Goal: Information Seeking & Learning: Learn about a topic

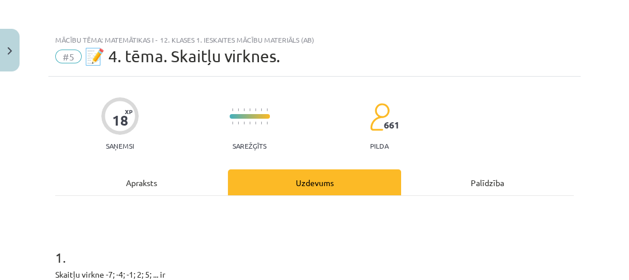
click at [179, 182] on div "Apraksts" at bounding box center [141, 182] width 173 height 26
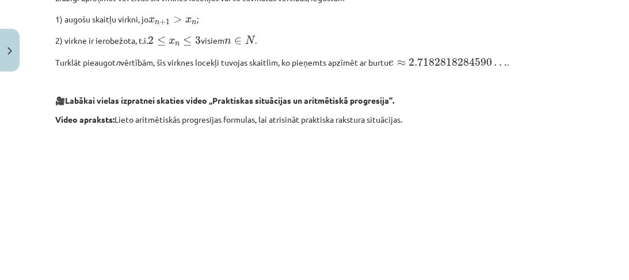
scroll to position [989, 0]
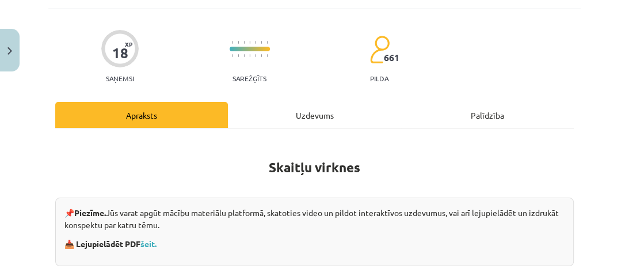
click at [282, 112] on div "Uzdevums" at bounding box center [314, 115] width 173 height 26
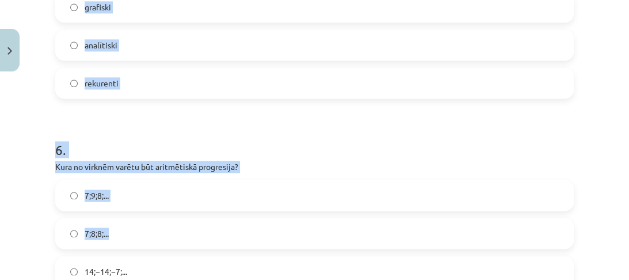
scroll to position [1422, 0]
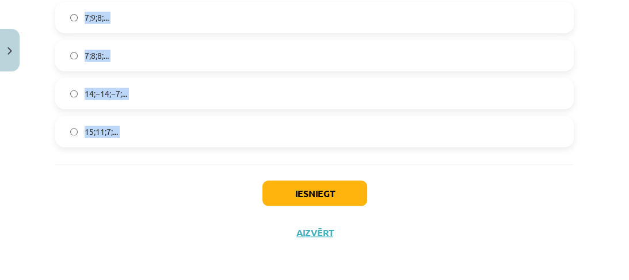
drag, startPoint x: 51, startPoint y: 133, endPoint x: 127, endPoint y: 141, distance: 77.0
copy form "Skaitļu virkne -7; -4; -1; 2; 5; ... ir Konstanta Augoša Ne augoša, ne dilstoša…"
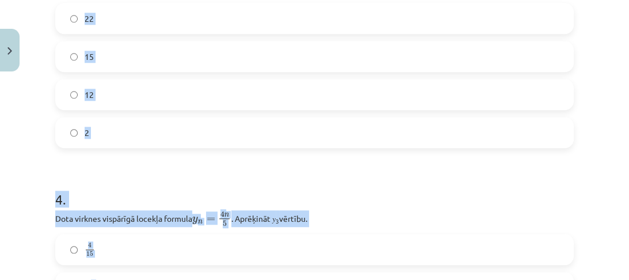
scroll to position [731, 0]
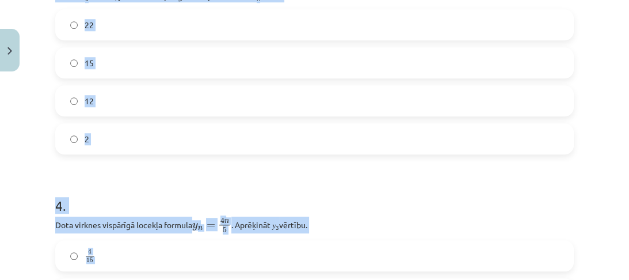
click at [2, 223] on div "Mācību tēma: Matemātikas i - 12. klases 1. ieskaites mācību materiāls (ab) #5 📝…" at bounding box center [314, 140] width 629 height 280
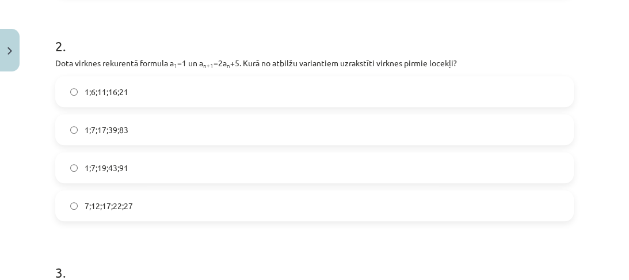
scroll to position [454, 0]
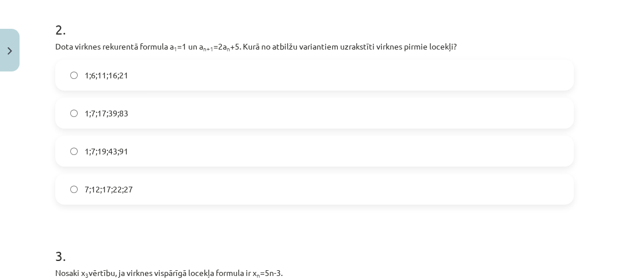
click at [118, 153] on span "1;7;19;43;91" at bounding box center [107, 151] width 44 height 12
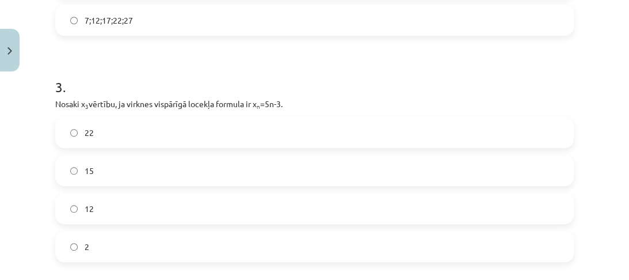
scroll to position [639, 0]
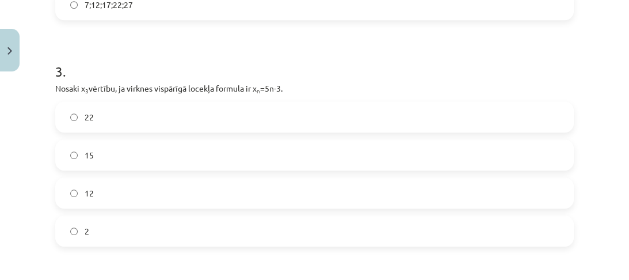
click at [126, 187] on label "12" at bounding box center [314, 193] width 517 height 29
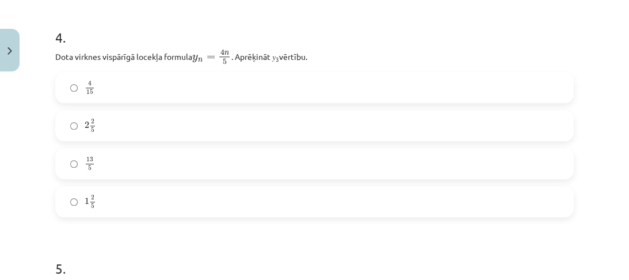
scroll to position [915, 0]
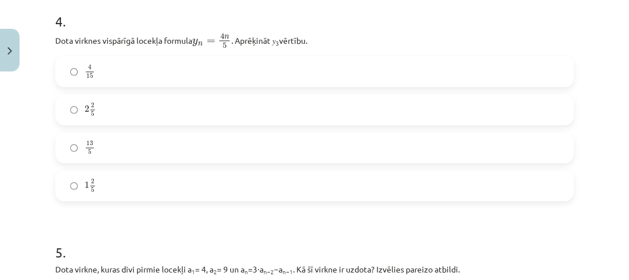
click at [127, 115] on label "2 2 5 2 2 5" at bounding box center [314, 109] width 517 height 29
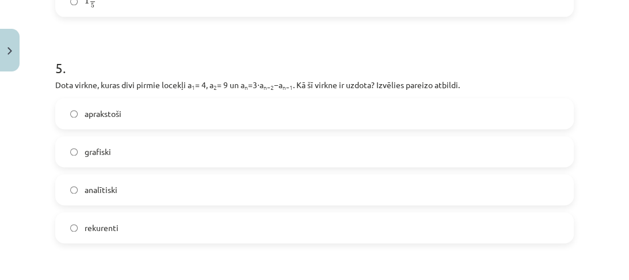
scroll to position [1145, 0]
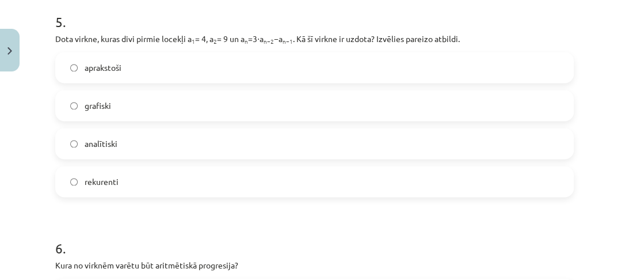
click at [127, 175] on label "rekurenti" at bounding box center [314, 181] width 517 height 29
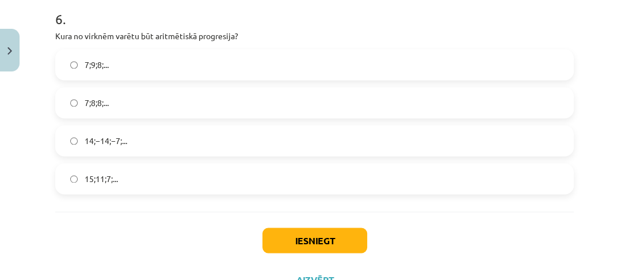
scroll to position [1376, 0]
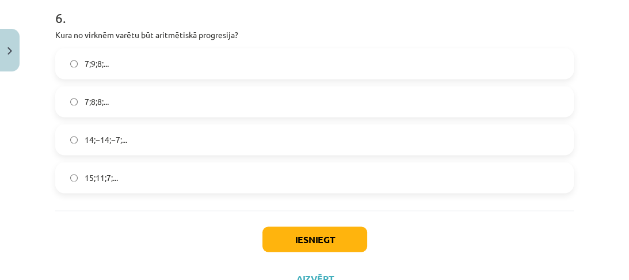
click at [116, 172] on span "15;11;7;..." at bounding box center [101, 178] width 33 height 12
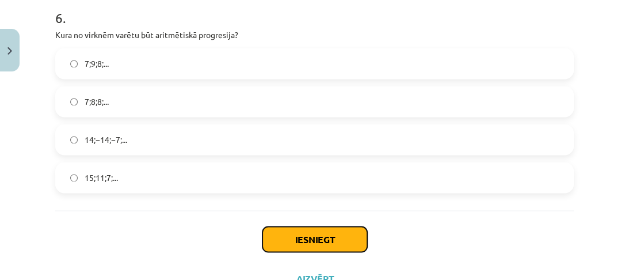
click at [293, 241] on button "Iesniegt" at bounding box center [315, 238] width 105 height 25
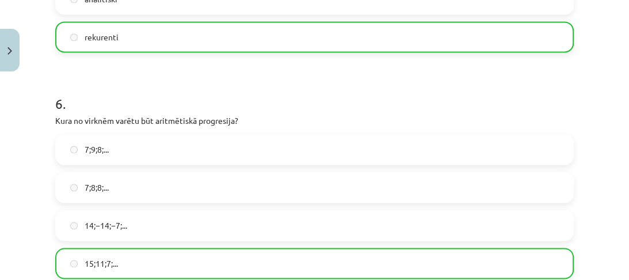
scroll to position [1458, 0]
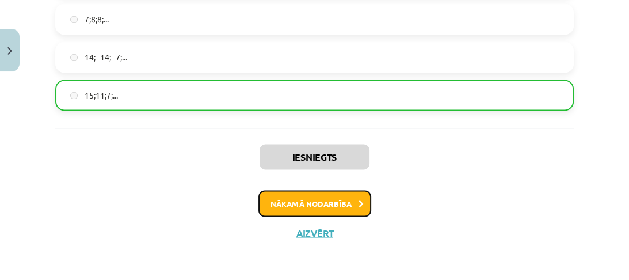
click at [312, 200] on button "Nākamā nodarbība" at bounding box center [315, 203] width 113 height 26
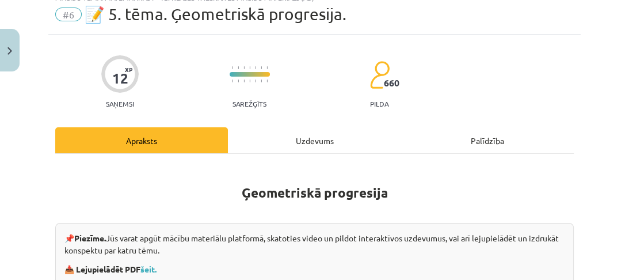
scroll to position [29, 0]
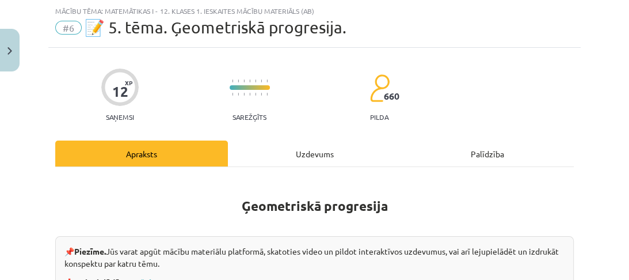
click at [280, 157] on div "Uzdevums" at bounding box center [314, 154] width 173 height 26
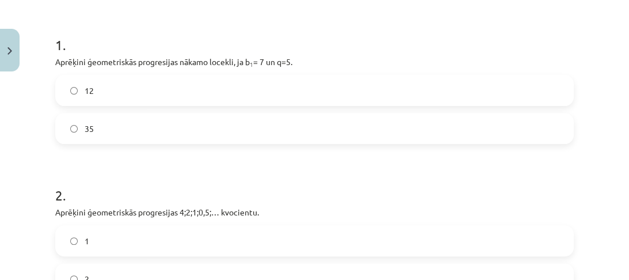
scroll to position [213, 0]
click at [170, 95] on label "12" at bounding box center [314, 89] width 517 height 29
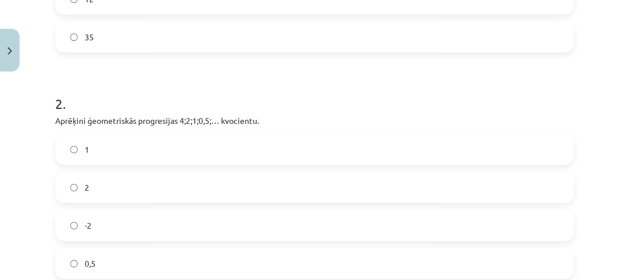
scroll to position [156, 0]
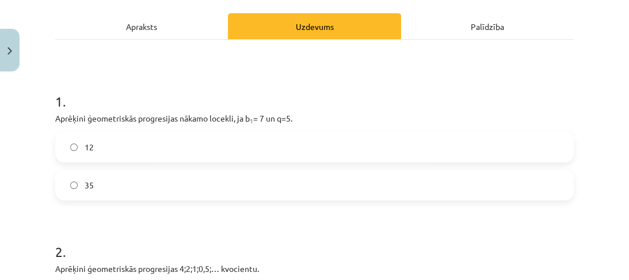
click at [150, 36] on div "Apraksts" at bounding box center [141, 26] width 173 height 26
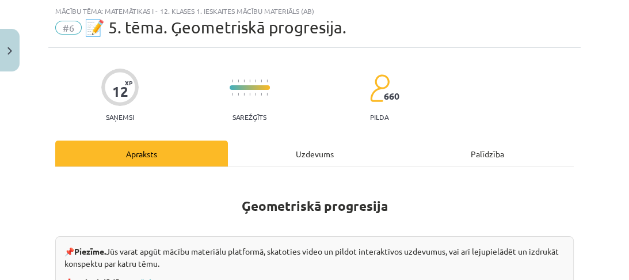
scroll to position [263, 0]
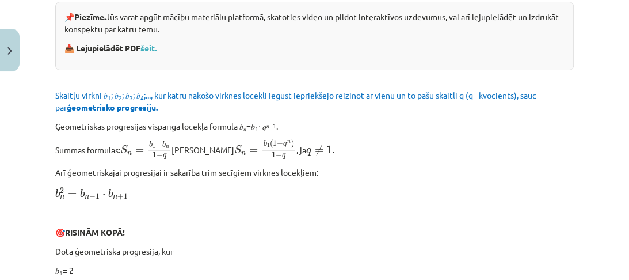
click at [151, 45] on link "šeit." at bounding box center [149, 48] width 16 height 10
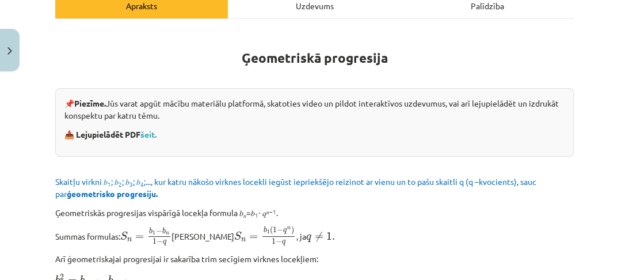
scroll to position [171, 0]
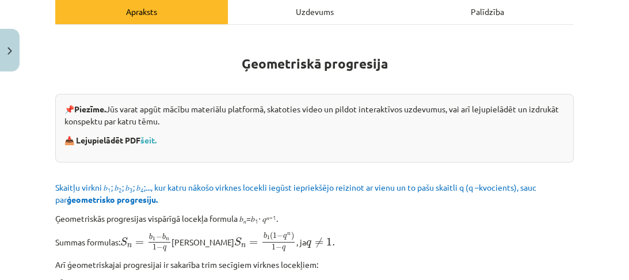
click at [283, 18] on div "Uzdevums" at bounding box center [314, 11] width 173 height 26
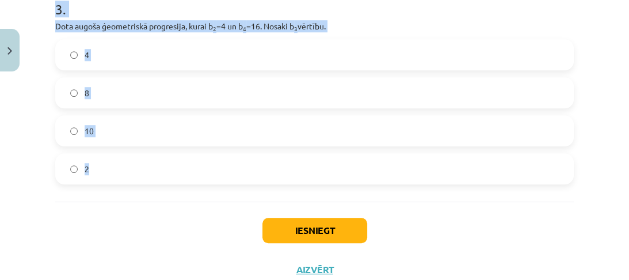
scroll to position [663, 0]
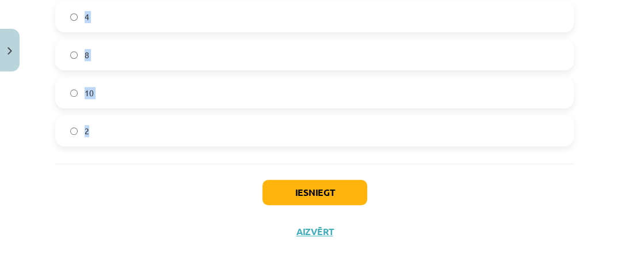
drag, startPoint x: 55, startPoint y: 89, endPoint x: 150, endPoint y: 118, distance: 99.3
copy form "Aprēķini ģeometriskās progresijas nākamo locekli, ja b 1 = 7 un q=5. 12 35 2 . …"
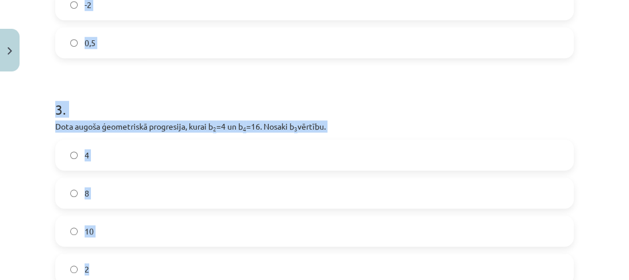
click at [39, 142] on div "Mācību tēma: Matemātikas i - 12. klases 1. ieskaites mācību materiāls (ab) #6 📝…" at bounding box center [314, 140] width 629 height 280
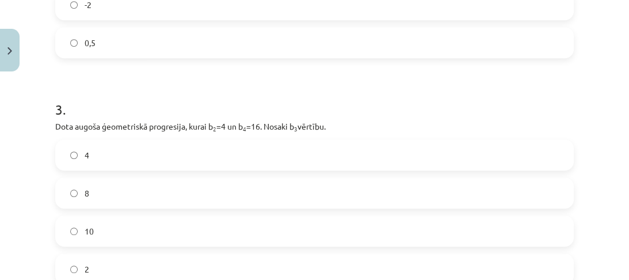
scroll to position [571, 0]
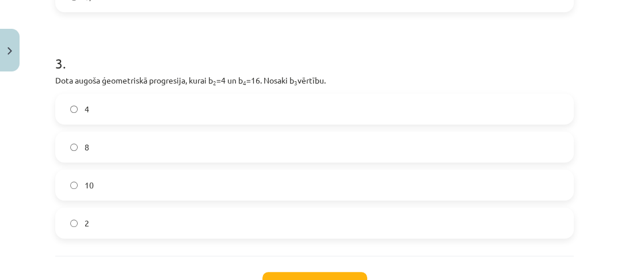
click at [142, 152] on label "8" at bounding box center [314, 146] width 517 height 29
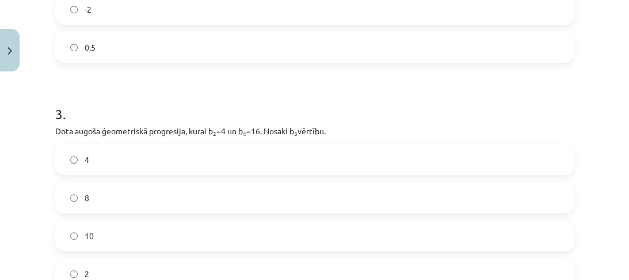
scroll to position [386, 0]
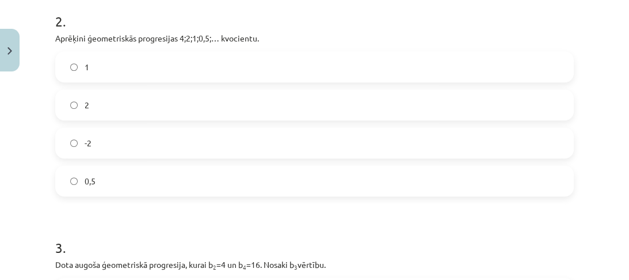
click at [143, 186] on label "0,5" at bounding box center [314, 180] width 517 height 29
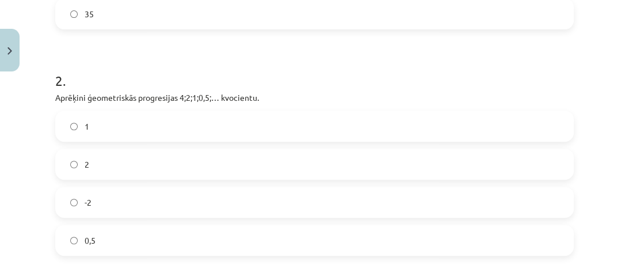
scroll to position [110, 0]
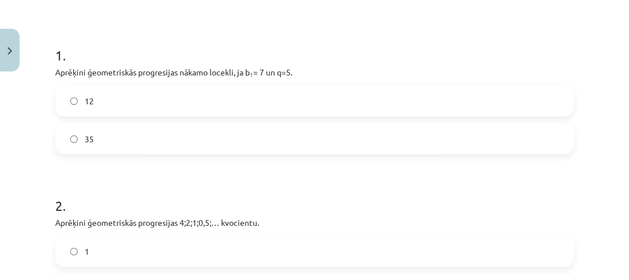
click at [124, 127] on label "35" at bounding box center [314, 138] width 517 height 29
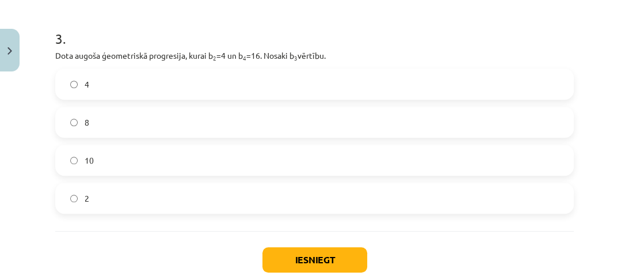
scroll to position [663, 0]
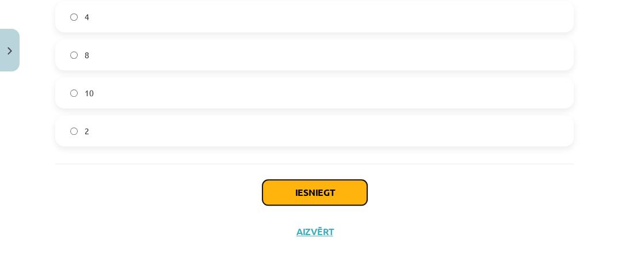
click at [350, 200] on button "Iesniegt" at bounding box center [315, 192] width 105 height 25
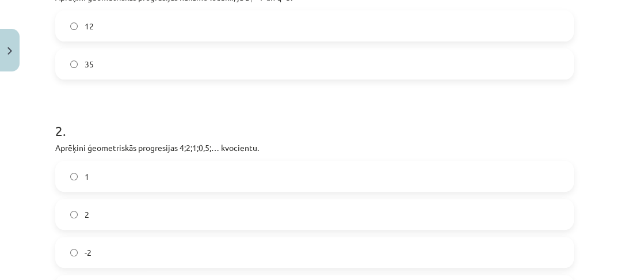
scroll to position [248, 0]
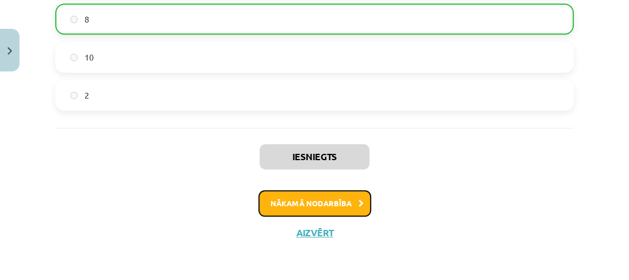
click at [329, 208] on button "Nākamā nodarbība" at bounding box center [315, 203] width 113 height 26
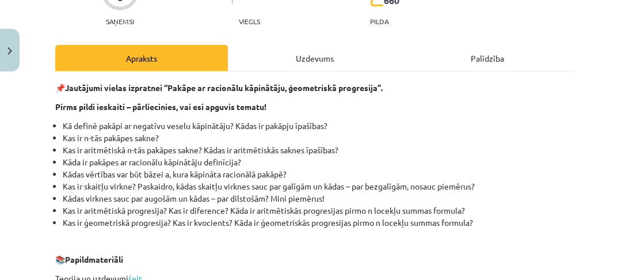
scroll to position [75, 0]
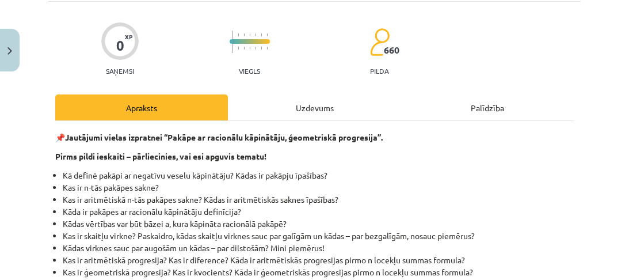
click at [306, 108] on div "Uzdevums" at bounding box center [314, 107] width 173 height 26
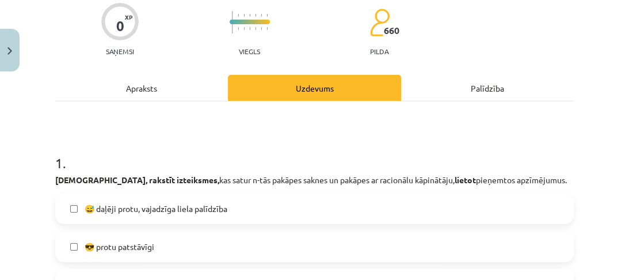
scroll to position [0, 0]
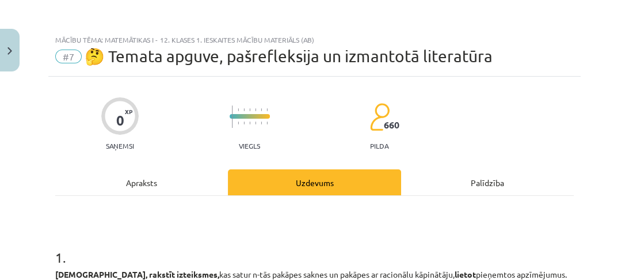
click at [187, 181] on div "Apraksts" at bounding box center [141, 182] width 173 height 26
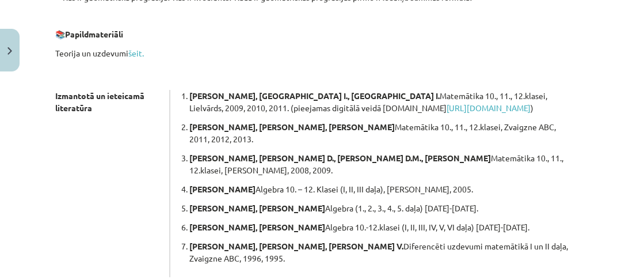
scroll to position [351, 0]
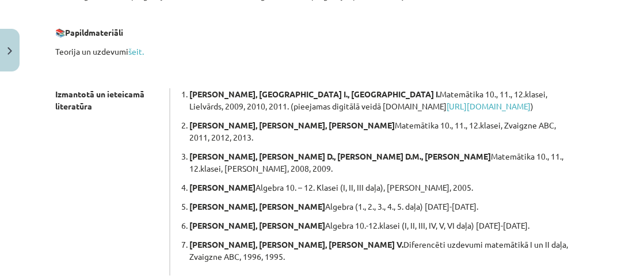
click at [139, 52] on link "šeit." at bounding box center [136, 51] width 16 height 10
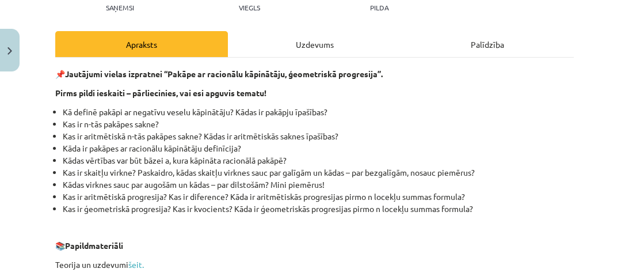
scroll to position [138, 0]
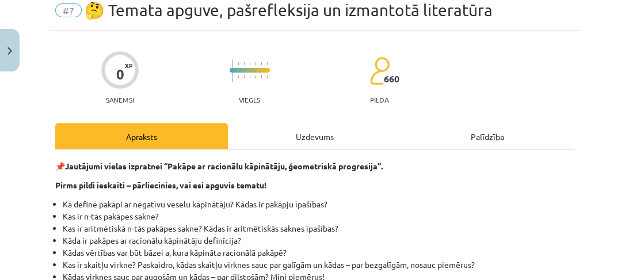
click at [304, 134] on div "Uzdevums" at bounding box center [314, 136] width 173 height 26
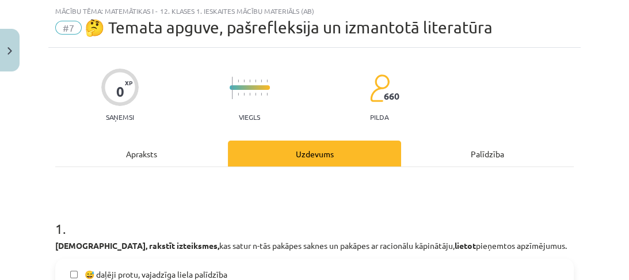
scroll to position [167, 0]
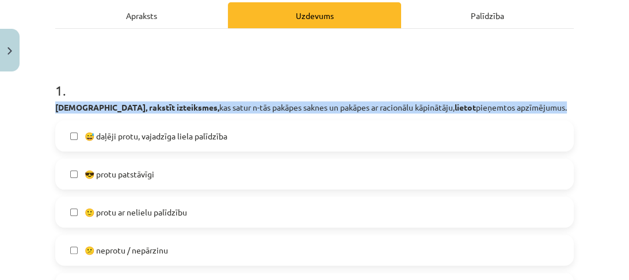
drag, startPoint x: 130, startPoint y: 111, endPoint x: 506, endPoint y: 105, distance: 375.5
drag, startPoint x: 67, startPoint y: 130, endPoint x: 175, endPoint y: 244, distance: 157.2
click at [175, 244] on div "😅 daļēji protu, vajadzīga liela palīdzība  😎 protu patstāvīgi  🙂 protu ar nelie…" at bounding box center [314, 211] width 519 height 183
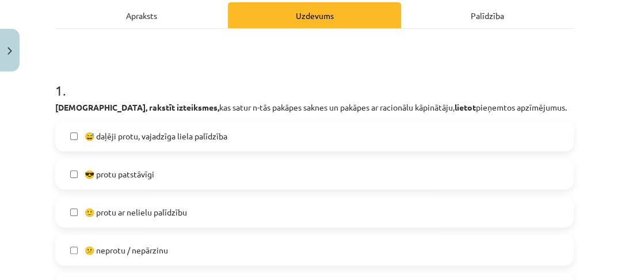
drag, startPoint x: 97, startPoint y: 134, endPoint x: 232, endPoint y: 138, distance: 134.8
click at [232, 138] on label "😅 daļēji protu, vajadzīga liela palīdzība" at bounding box center [314, 136] width 517 height 29
drag, startPoint x: 97, startPoint y: 170, endPoint x: 155, endPoint y: 175, distance: 57.7
click at [154, 175] on span "😎 protu patstāvīgi" at bounding box center [120, 174] width 70 height 12
click at [127, 207] on span "🙂 protu ar nelielu palīdzību" at bounding box center [136, 212] width 103 height 12
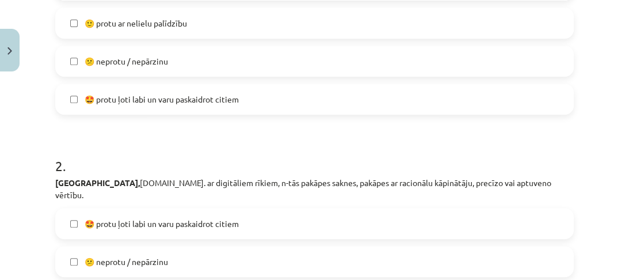
scroll to position [443, 0]
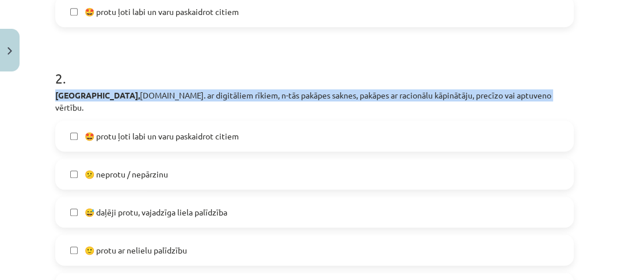
drag, startPoint x: 86, startPoint y: 92, endPoint x: 501, endPoint y: 93, distance: 415.2
click at [518, 86] on div "2 . Aprēķināt, [DOMAIN_NAME]. ar digitāliem rīkiem, n-tās pakāpes saknes, pakāp…" at bounding box center [314, 176] width 519 height 253
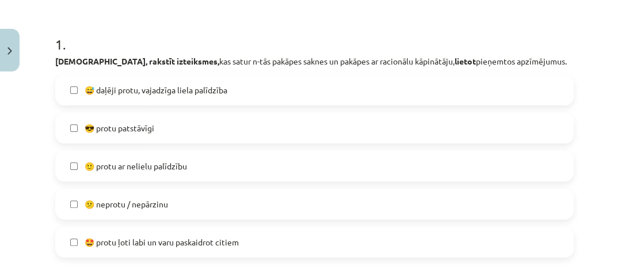
scroll to position [167, 0]
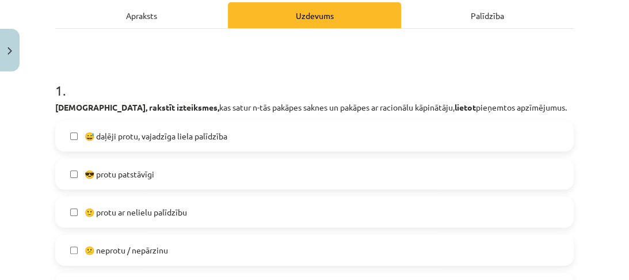
drag, startPoint x: 200, startPoint y: 173, endPoint x: 200, endPoint y: 184, distance: 11.5
click at [200, 173] on label "😎 protu patstāvīgi" at bounding box center [314, 174] width 517 height 29
click at [204, 209] on label "🙂 protu ar nelielu palīdzību" at bounding box center [314, 212] width 517 height 29
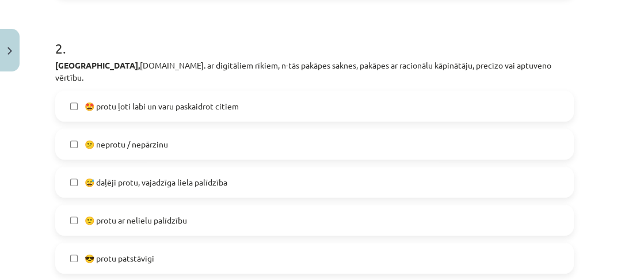
scroll to position [490, 0]
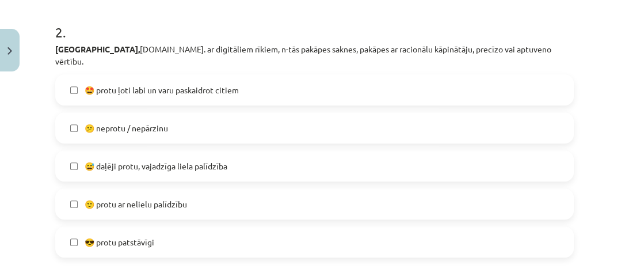
click at [189, 160] on span "😅 daļēji protu, vajadzīga liela palīdzība" at bounding box center [156, 166] width 143 height 12
click at [194, 189] on label "🙂 protu ar nelielu palīdzību" at bounding box center [314, 203] width 517 height 29
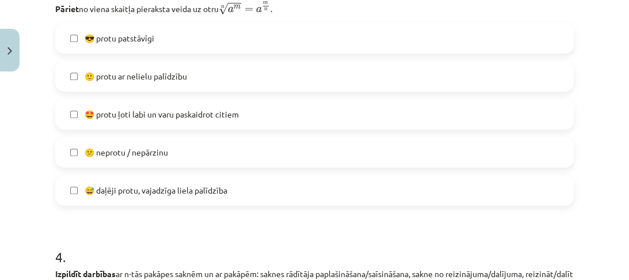
scroll to position [812, 0]
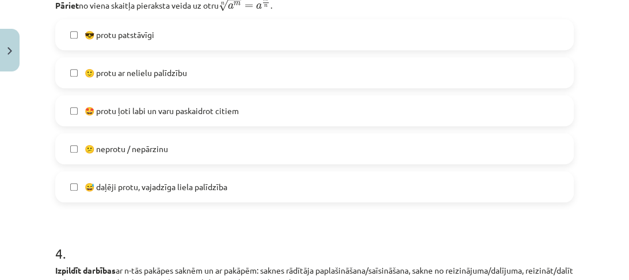
click at [194, 106] on label "🤩 protu ļoti labi un varu paskaidrot citiem" at bounding box center [314, 110] width 517 height 29
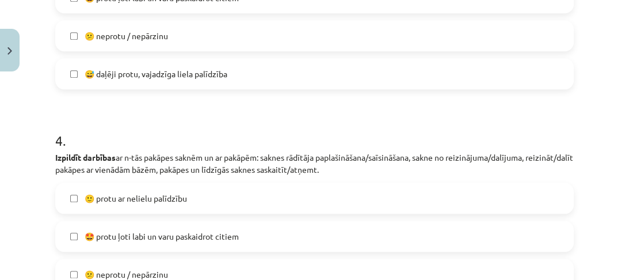
scroll to position [950, 0]
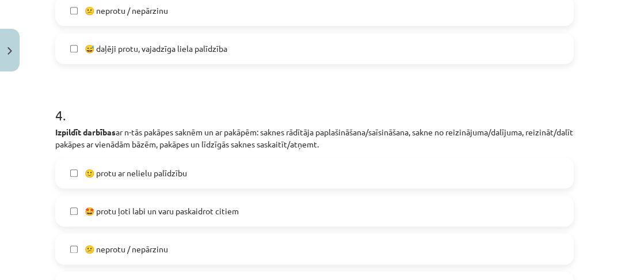
drag, startPoint x: 369, startPoint y: 136, endPoint x: 41, endPoint y: 122, distance: 327.4
click at [41, 122] on div "Mācību tēma: Matemātikas i - 12. klases 1. ieskaites mācību materiāls (ab) #7 🤔…" at bounding box center [314, 140] width 629 height 280
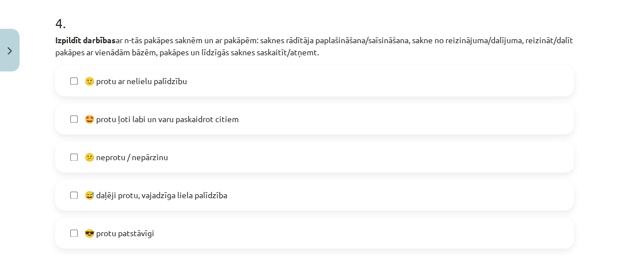
click at [154, 227] on span "😎 protu patstāvīgi" at bounding box center [120, 233] width 70 height 12
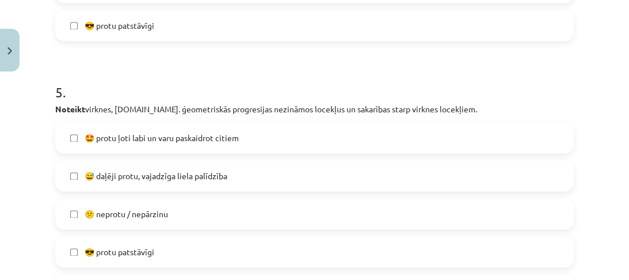
scroll to position [1273, 0]
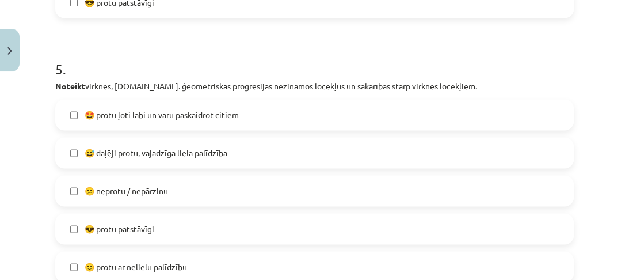
click at [187, 261] on span "🙂 protu ar nelielu palīdzību" at bounding box center [136, 267] width 103 height 12
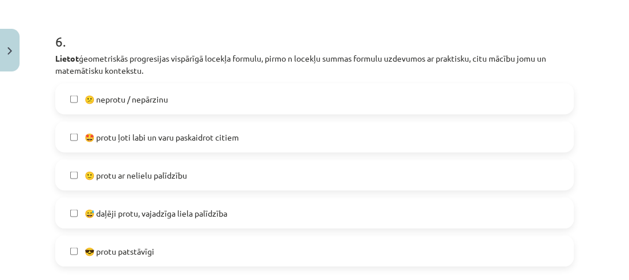
scroll to position [1549, 0]
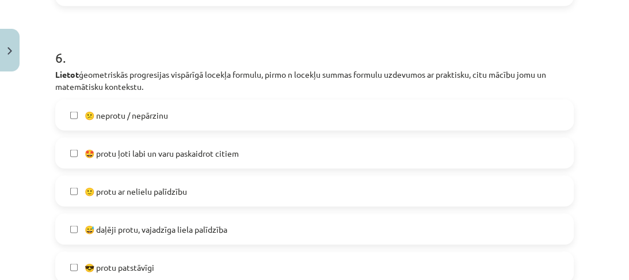
click at [141, 185] on span "🙂 protu ar nelielu palīdzību" at bounding box center [136, 191] width 103 height 12
click at [150, 261] on span "😎 protu patstāvīgi" at bounding box center [120, 267] width 70 height 12
click at [162, 252] on label "😎 protu patstāvīgi" at bounding box center [314, 266] width 517 height 29
click at [165, 185] on span "🙂 protu ar nelielu palīdzību" at bounding box center [136, 191] width 103 height 12
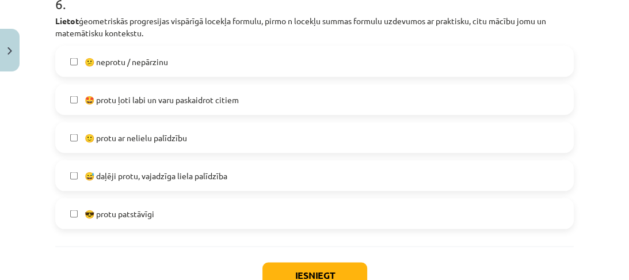
scroll to position [1672, 0]
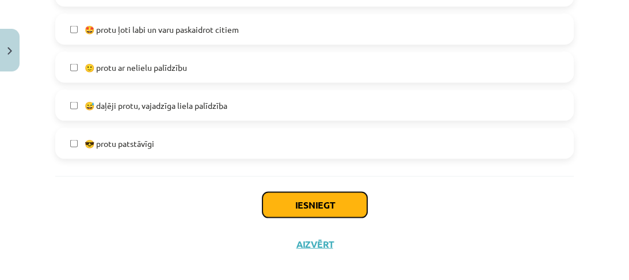
click at [293, 192] on button "Iesniegt" at bounding box center [315, 204] width 105 height 25
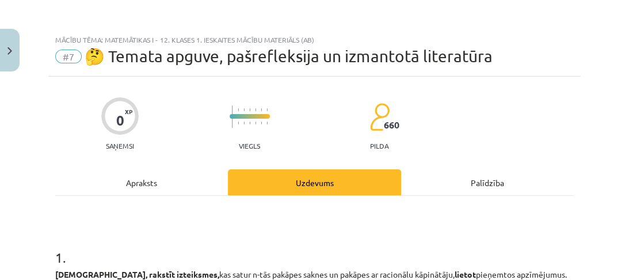
scroll to position [0, 0]
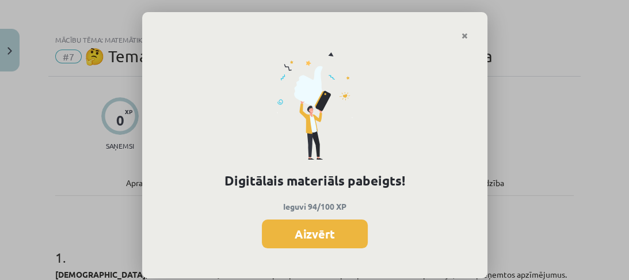
click at [300, 236] on button "Aizvērt" at bounding box center [315, 233] width 106 height 29
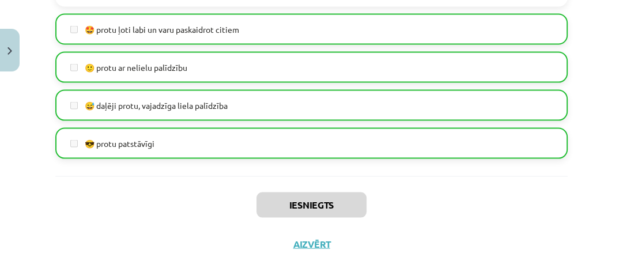
scroll to position [1672, 0]
click at [310, 238] on button "Aizvērt" at bounding box center [312, 244] width 44 height 12
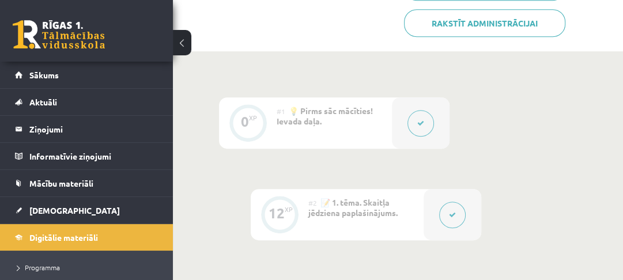
click at [61, 207] on span "[DEMOGRAPHIC_DATA]" at bounding box center [74, 210] width 90 height 10
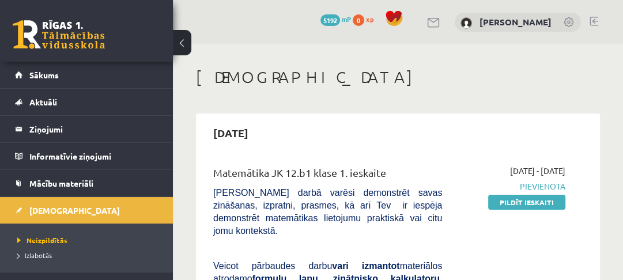
click at [499, 200] on link "Pildīt ieskaiti" at bounding box center [526, 202] width 77 height 15
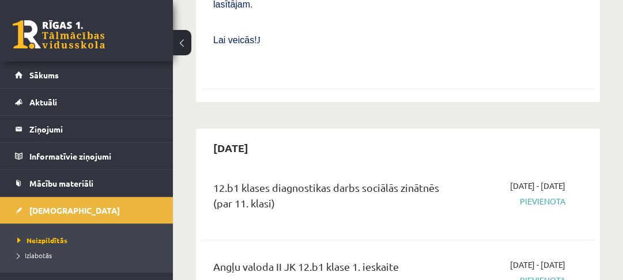
scroll to position [829, 0]
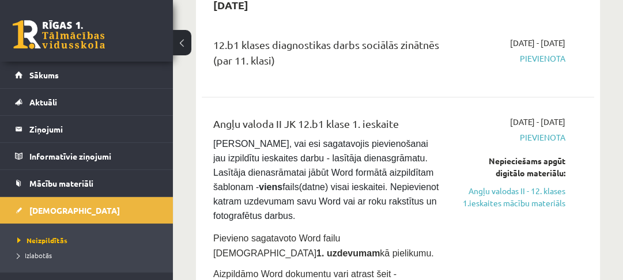
click at [60, 69] on link "Sākums" at bounding box center [86, 75] width 143 height 26
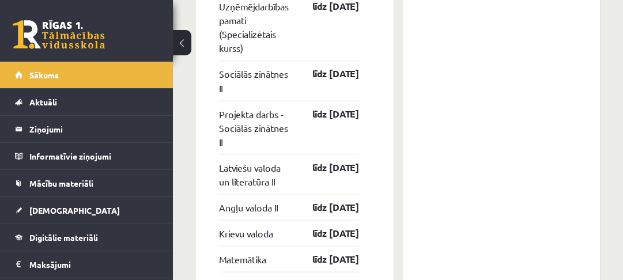
scroll to position [1326, 0]
